Goal: Information Seeking & Learning: Learn about a topic

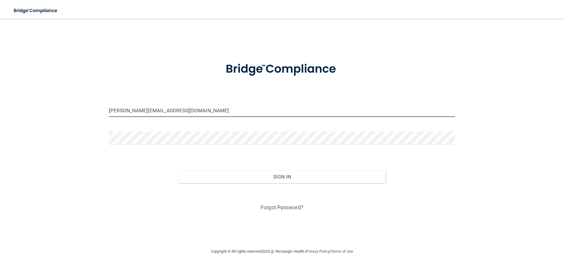
drag, startPoint x: 184, startPoint y: 112, endPoint x: 21, endPoint y: 112, distance: 162.9
click at [21, 112] on div "[PERSON_NAME][EMAIL_ADDRESS][DOMAIN_NAME] Invalid email/password. You don't hav…" at bounding box center [282, 134] width 540 height 218
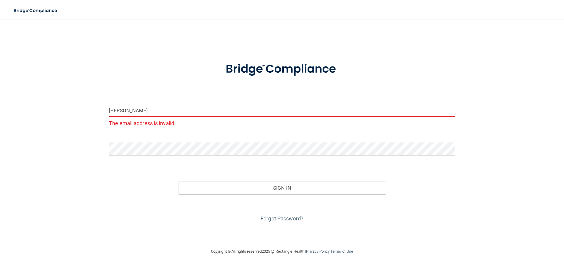
type input "[EMAIL_ADDRESS][DOMAIN_NAME]"
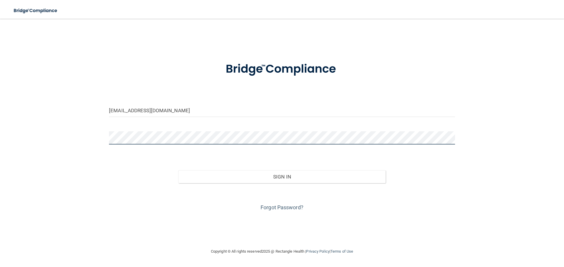
click at [38, 153] on div "[EMAIL_ADDRESS][DOMAIN_NAME] Invalid email/password. You don't have permission …" at bounding box center [282, 134] width 540 height 218
click at [52, 203] on div "[EMAIL_ADDRESS][DOMAIN_NAME] Invalid email/password. You don't have permission …" at bounding box center [282, 134] width 540 height 218
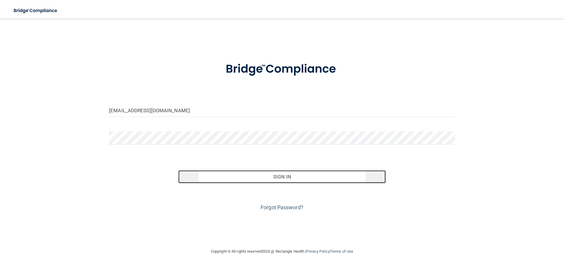
click at [288, 182] on button "Sign In" at bounding box center [282, 177] width 208 height 13
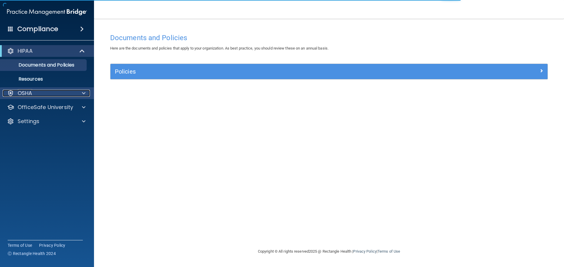
click at [65, 94] on div "OSHA" at bounding box center [39, 93] width 73 height 7
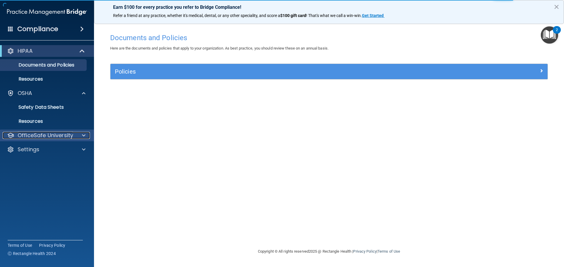
click at [88, 137] on div at bounding box center [82, 135] width 15 height 7
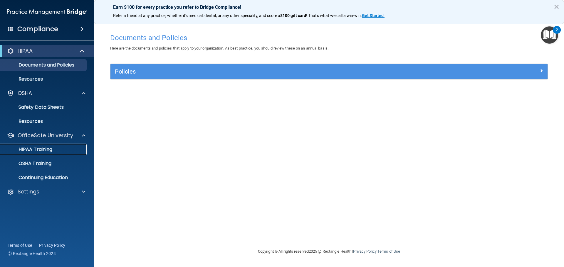
click at [36, 153] on link "HIPAA Training" at bounding box center [40, 150] width 92 height 12
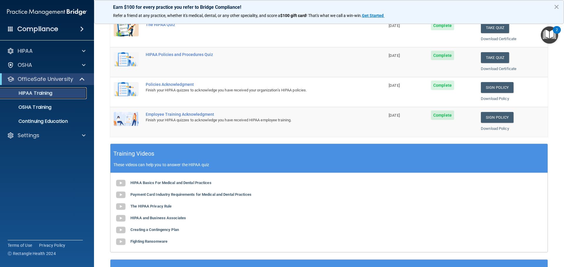
scroll to position [145, 0]
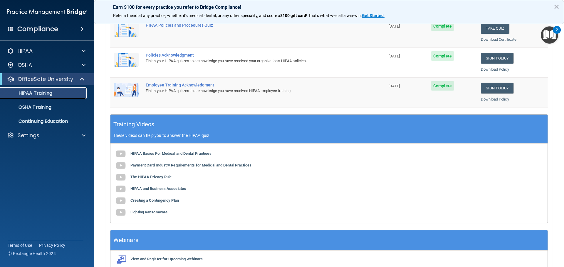
click at [63, 94] on div "HIPAA Training" at bounding box center [44, 93] width 80 height 6
click at [49, 107] on p "OSHA Training" at bounding box center [28, 108] width 48 height 6
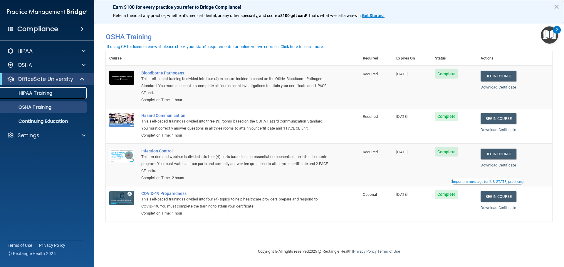
click at [21, 93] on p "HIPAA Training" at bounding box center [28, 93] width 48 height 6
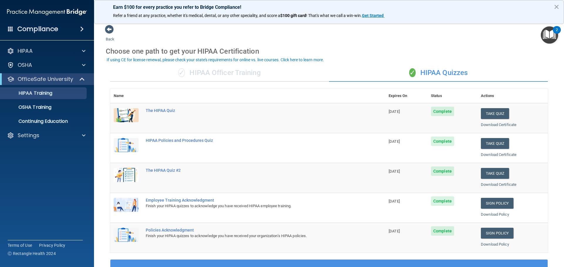
click at [182, 76] on span "✓" at bounding box center [181, 72] width 6 height 9
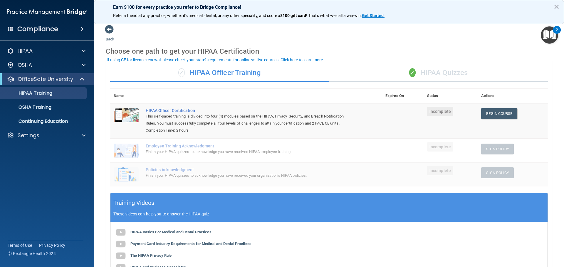
scroll to position [29, 0]
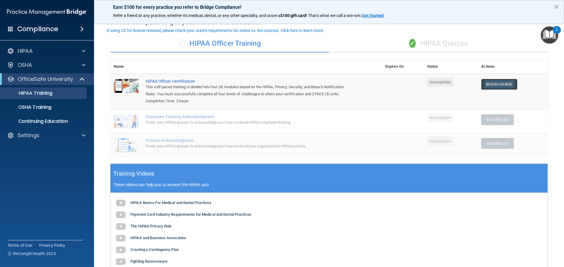
click at [488, 84] on link "Begin Course" at bounding box center [499, 84] width 36 height 11
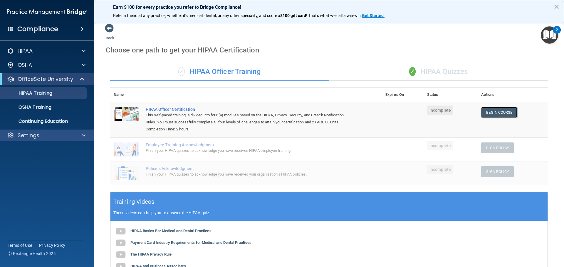
scroll to position [0, 0]
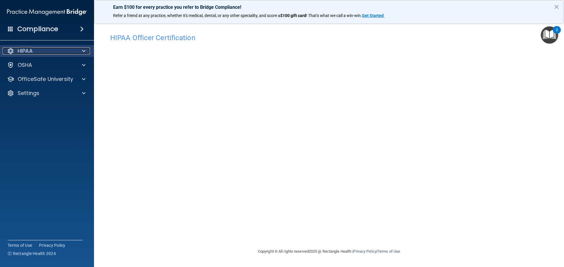
click at [68, 48] on div "HIPAA" at bounding box center [39, 51] width 73 height 7
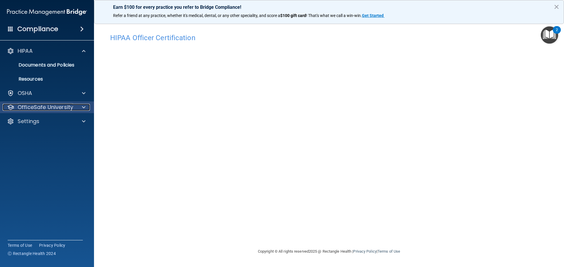
click at [83, 105] on span at bounding box center [84, 107] width 4 height 7
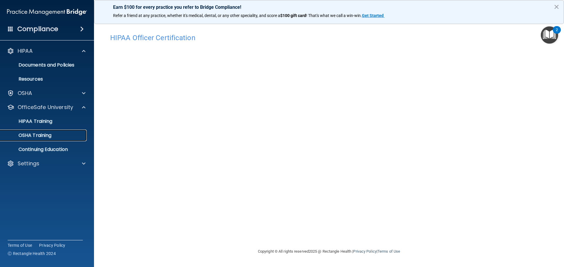
click at [57, 134] on div "OSHA Training" at bounding box center [44, 136] width 80 height 6
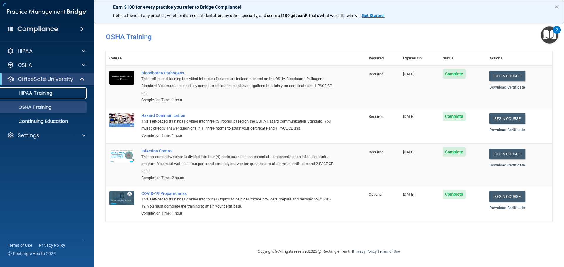
click at [50, 93] on p "HIPAA Training" at bounding box center [28, 93] width 48 height 6
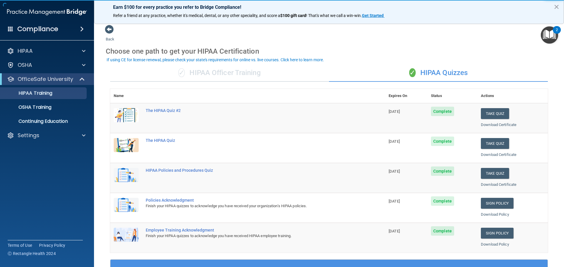
click at [225, 72] on div "✓ HIPAA Officer Training" at bounding box center [219, 73] width 219 height 18
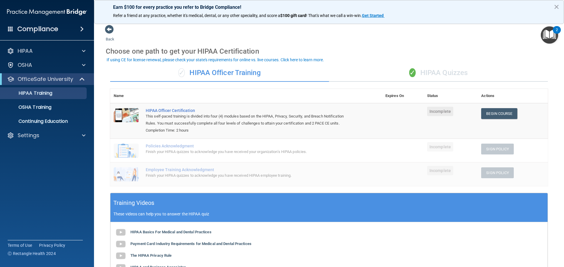
click at [449, 70] on div "✓ HIPAA Quizzes" at bounding box center [438, 73] width 219 height 18
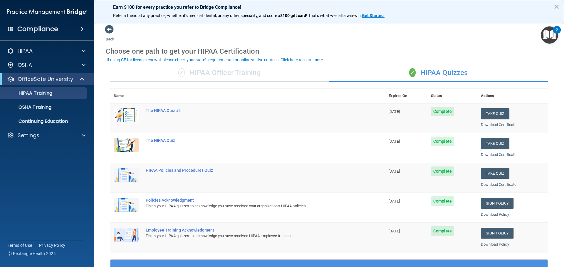
click at [218, 71] on div "✓ HIPAA Officer Training" at bounding box center [219, 73] width 219 height 18
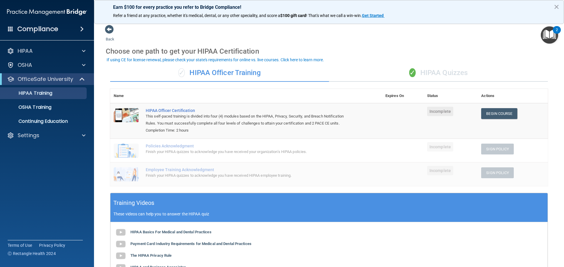
click at [440, 68] on div "✓ HIPAA Quizzes" at bounding box center [438, 73] width 219 height 18
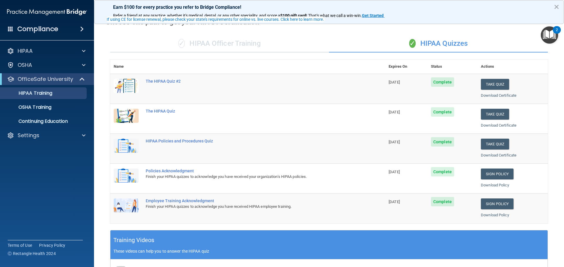
scroll to position [59, 0]
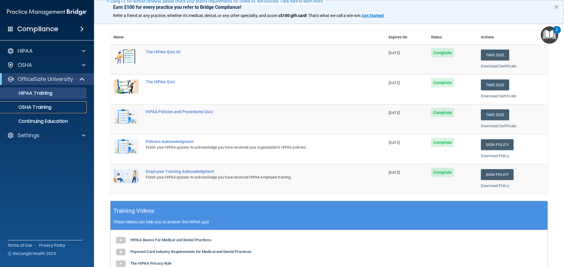
click at [56, 106] on div "OSHA Training" at bounding box center [44, 108] width 80 height 6
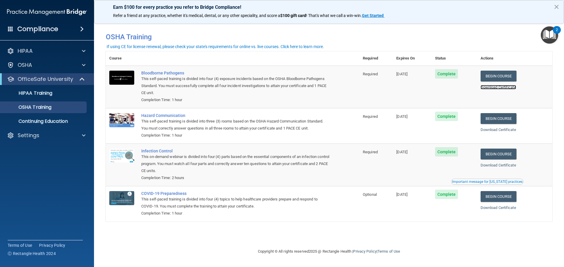
click at [513, 86] on link "Download Certificate" at bounding box center [498, 87] width 36 height 4
click at [506, 130] on link "Download Certificate" at bounding box center [498, 130] width 36 height 4
click at [506, 167] on link "Download Certificate" at bounding box center [498, 165] width 36 height 4
click at [505, 210] on link "Download Certificate" at bounding box center [498, 208] width 36 height 4
click at [61, 91] on div "HIPAA Training" at bounding box center [44, 93] width 80 height 6
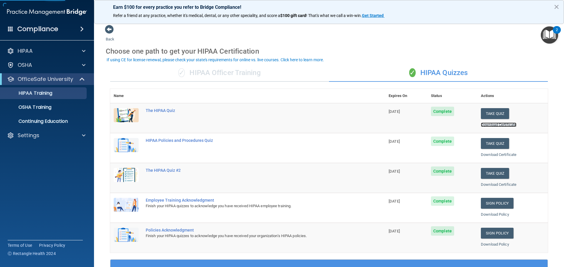
click at [493, 127] on link "Download Certificate" at bounding box center [499, 125] width 36 height 4
click at [495, 155] on link "Download Certificate" at bounding box center [499, 155] width 36 height 4
click at [511, 186] on link "Download Certificate" at bounding box center [499, 185] width 36 height 4
click at [490, 214] on link "Download Policy" at bounding box center [495, 215] width 28 height 4
click at [494, 245] on link "Download Policy" at bounding box center [495, 244] width 28 height 4
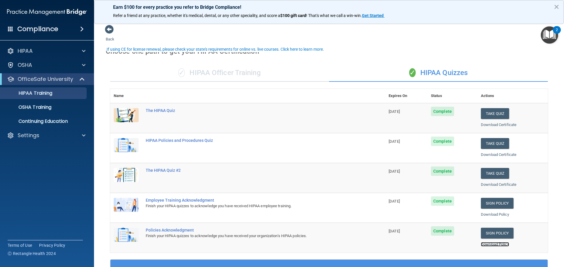
scroll to position [29, 0]
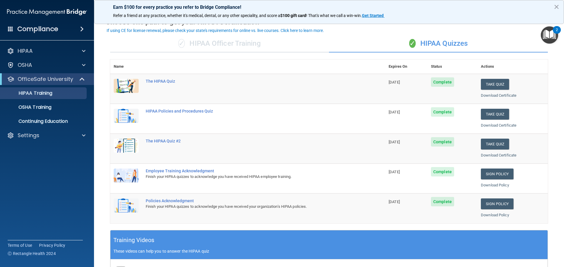
click at [214, 48] on div "✓ HIPAA Officer Training" at bounding box center [219, 44] width 219 height 18
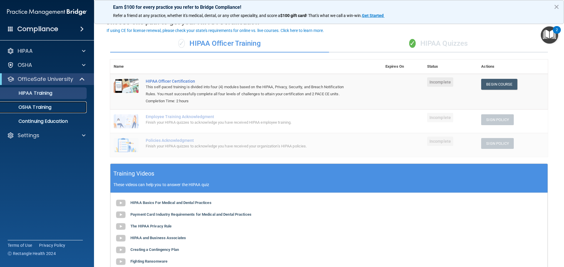
click at [63, 106] on div "OSHA Training" at bounding box center [44, 108] width 80 height 6
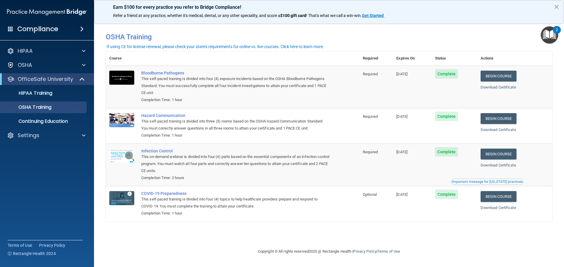
click at [510, 183] on div "Important message for [US_STATE] practices" at bounding box center [487, 182] width 70 height 4
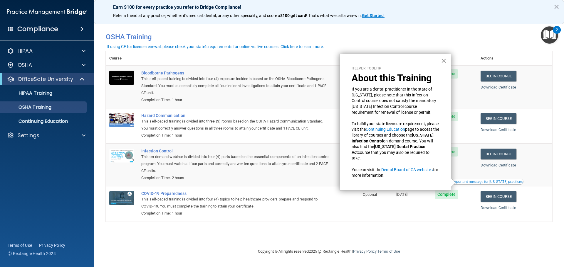
click at [444, 62] on button "×" at bounding box center [444, 60] width 6 height 9
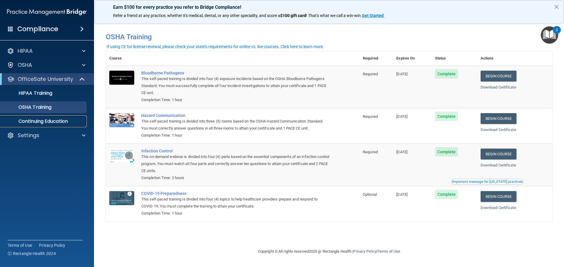
click at [62, 122] on p "Continuing Education" at bounding box center [44, 122] width 80 height 6
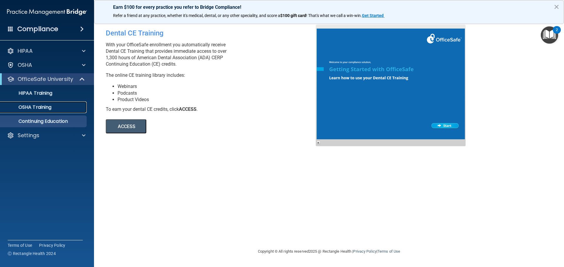
click at [66, 111] on link "OSHA Training" at bounding box center [40, 108] width 92 height 12
